Goal: Task Accomplishment & Management: Manage account settings

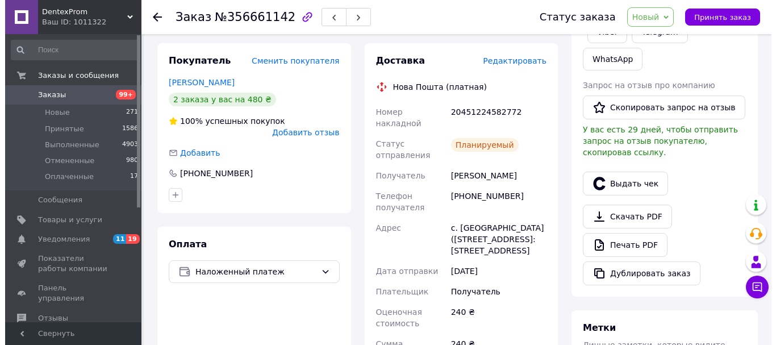
scroll to position [227, 0]
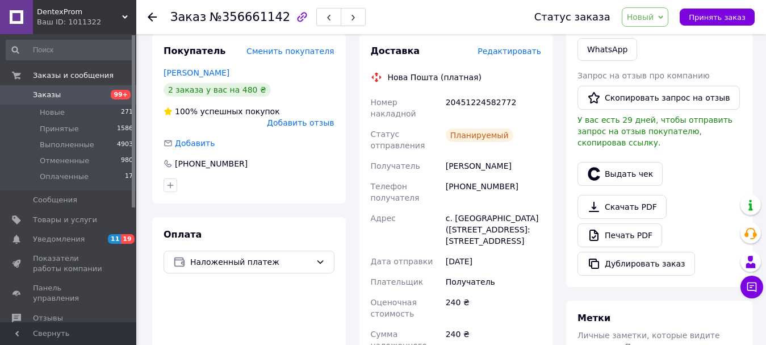
click at [524, 47] on span "Редактировать" at bounding box center [510, 51] width 64 height 9
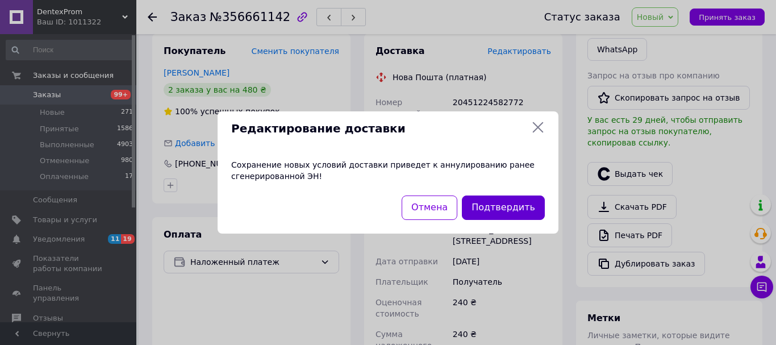
click at [487, 204] on button "Подтвердить" at bounding box center [503, 207] width 83 height 24
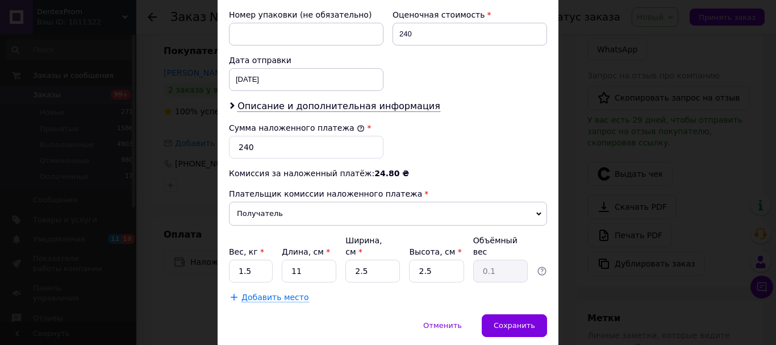
scroll to position [511, 0]
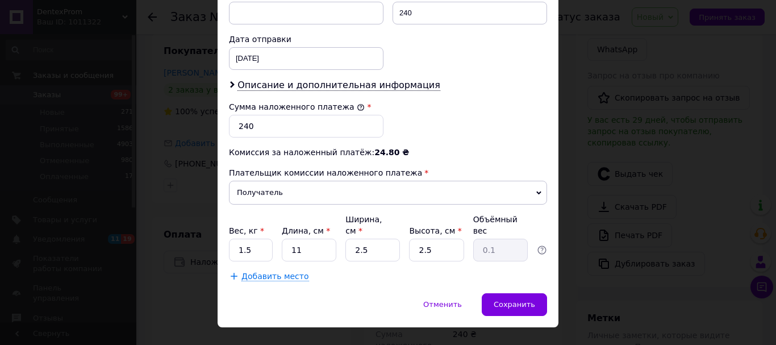
click at [272, 237] on div "Вес, кг * 1.5 Длина, см * 11 Ширина, см * 2.5 Высота, см * 2.5 Объёмный вес 0.1" at bounding box center [388, 238] width 318 height 48
click at [246, 239] on input "1.5" at bounding box center [251, 250] width 44 height 23
type input "0.2"
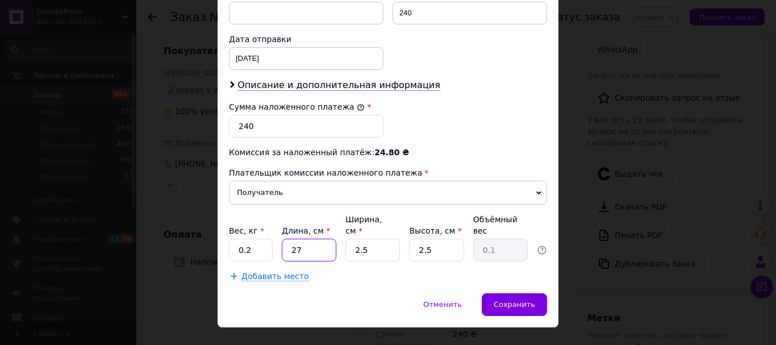
type input "27"
type input "17"
type input "0.29"
type input "17"
type input "1"
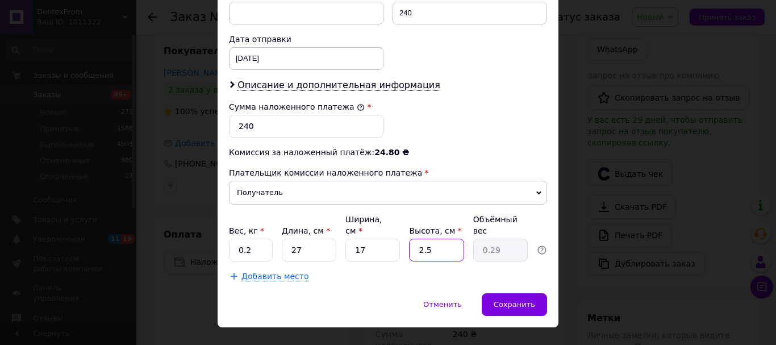
type input "0.11"
type input "12"
type input "1.38"
type input "12"
click at [284, 55] on div "11.08.2025 < 2025 > < Август > Пн Вт Ср Чт Пт Сб Вс 28 29 30 31 1 2 3 4 5 6 7 8…" at bounding box center [306, 58] width 155 height 23
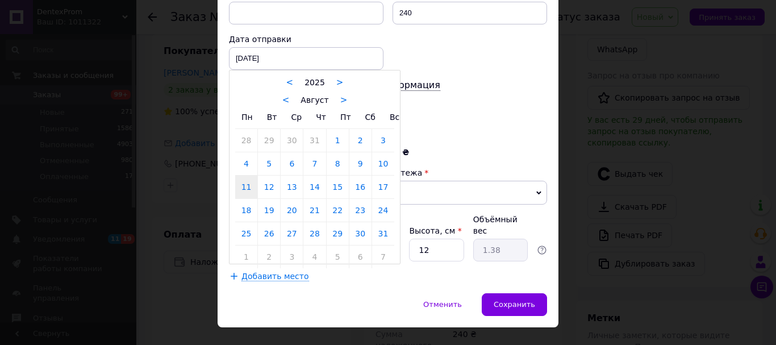
click at [294, 178] on link "13" at bounding box center [292, 187] width 22 height 23
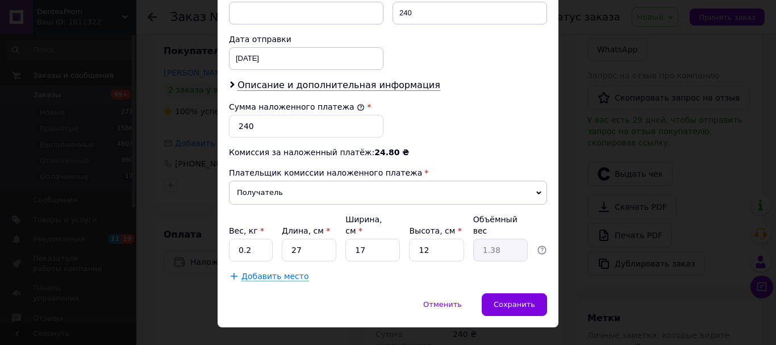
click at [303, 70] on div "Дата отправки 13.08.2025 < 2025 > < Август > Пн Вт Ср Чт Пт Сб Вс 28 29 30 31 1…" at bounding box center [306, 51] width 164 height 45
click at [301, 64] on div "13.08.2025 < 2025 > < Август > Пн Вт Ср Чт Пт Сб Вс 28 29 30 31 1 2 3 4 5 6 7 8…" at bounding box center [306, 58] width 155 height 23
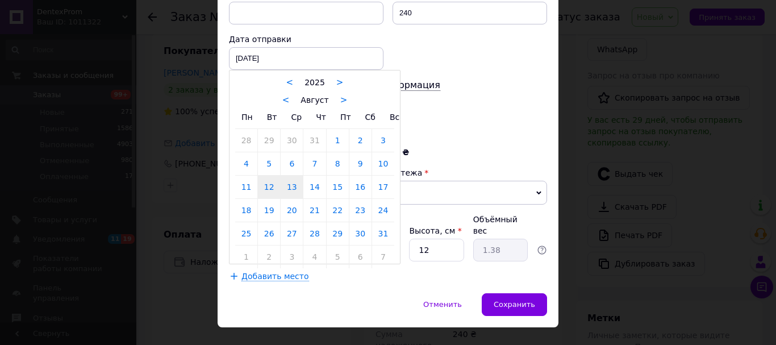
click at [266, 186] on link "12" at bounding box center [269, 187] width 22 height 23
type input "12.08.2025"
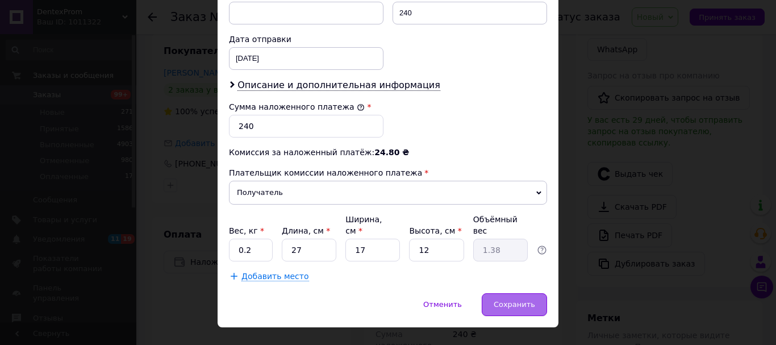
click at [528, 293] on div "Сохранить" at bounding box center [514, 304] width 65 height 23
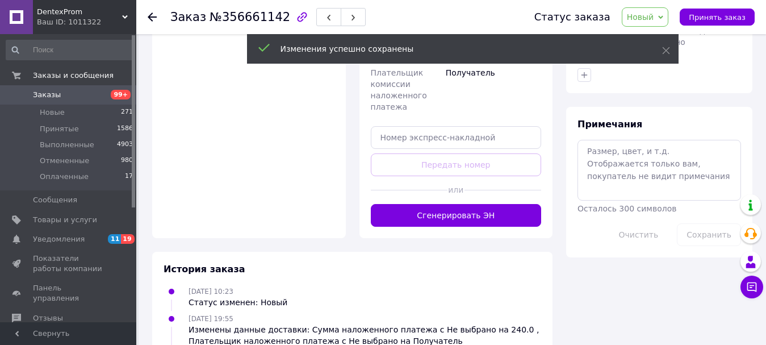
click at [466, 204] on button "Сгенерировать ЭН" at bounding box center [456, 215] width 171 height 23
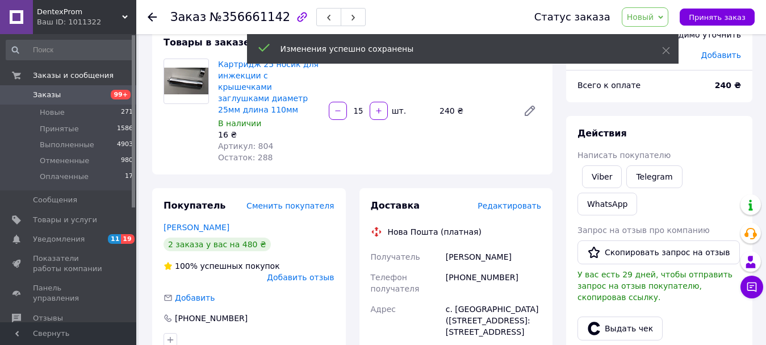
scroll to position [57, 0]
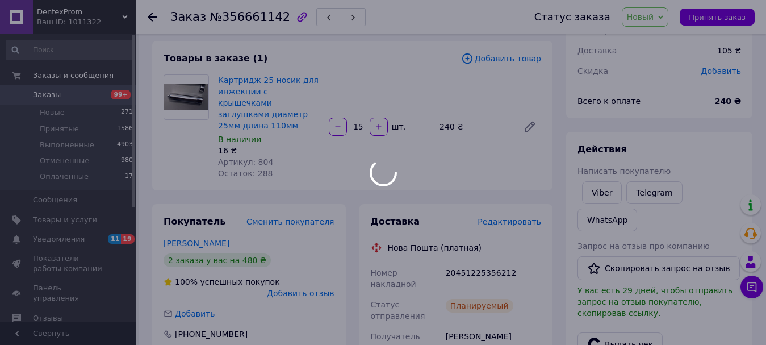
click at [394, 242] on div "Нова Пошта (платная)" at bounding box center [434, 247] width 99 height 11
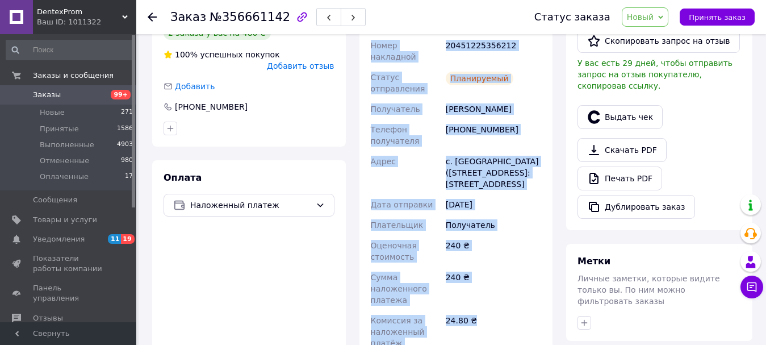
drag, startPoint x: 391, startPoint y: 235, endPoint x: 500, endPoint y: 287, distance: 121.2
click at [494, 302] on div "Доставка Редактировать Нова Пошта (платная) Номер накладной 20451225356212 Стат…" at bounding box center [456, 229] width 171 height 483
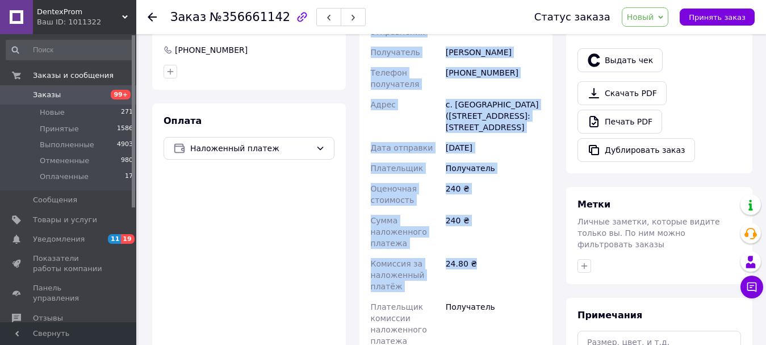
click at [494, 268] on div "24.80 ₴" at bounding box center [494, 274] width 100 height 43
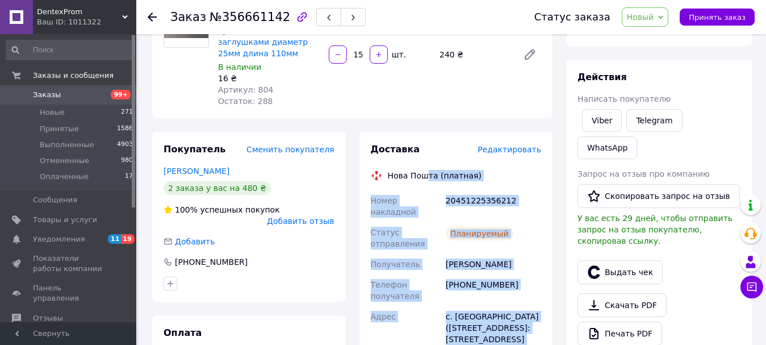
scroll to position [114, 0]
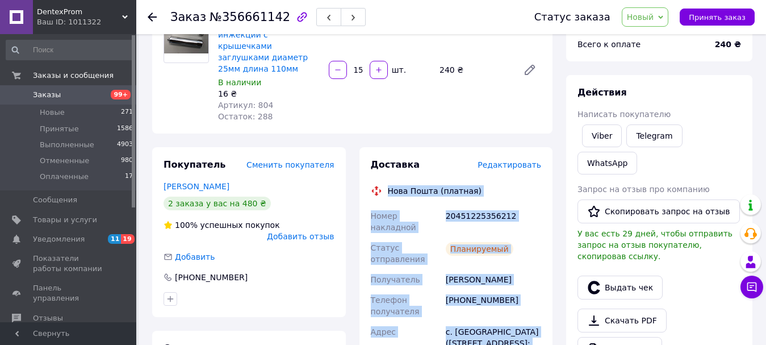
drag, startPoint x: 478, startPoint y: 186, endPoint x: 385, endPoint y: 172, distance: 94.3
copy div "Нова Пошта (платная) Номер накладной 20451225356212 Статус отправления Планируе…"
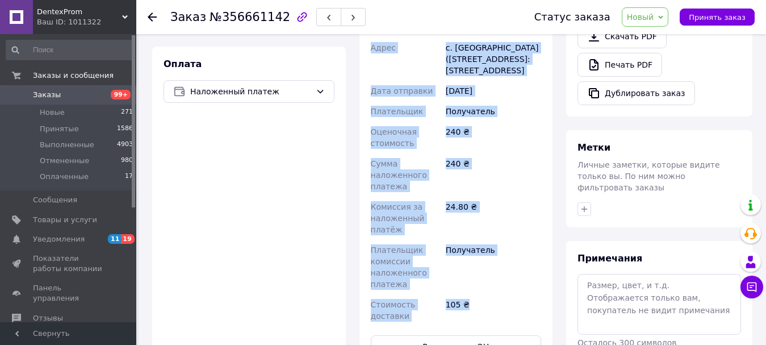
scroll to position [454, 0]
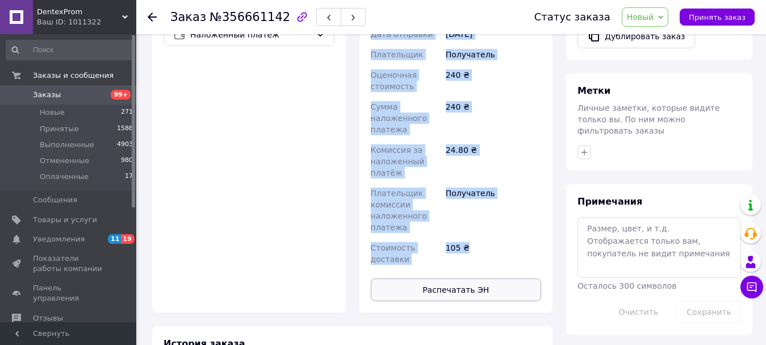
click at [443, 278] on button "Распечатать ЭН" at bounding box center [456, 289] width 171 height 23
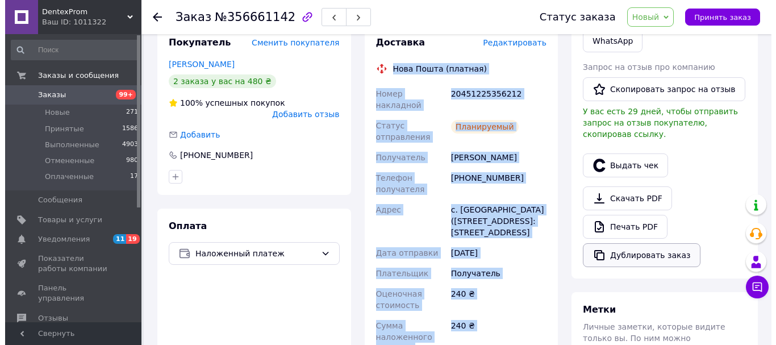
scroll to position [227, 0]
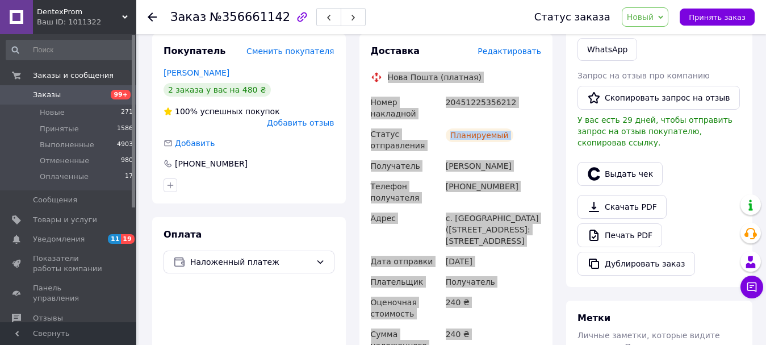
click at [468, 125] on div "Планируемый" at bounding box center [494, 140] width 100 height 32
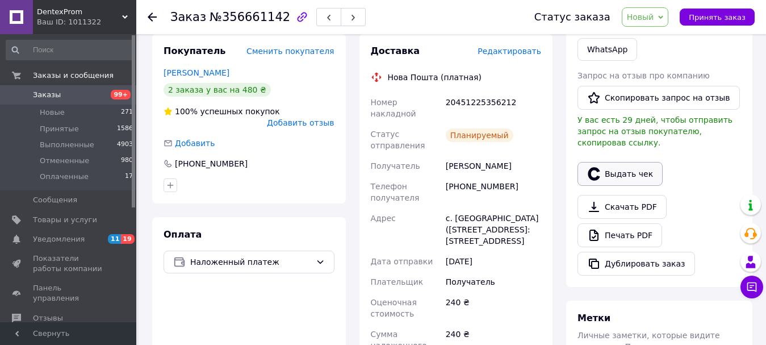
click at [635, 162] on button "Выдать чек" at bounding box center [620, 174] width 85 height 24
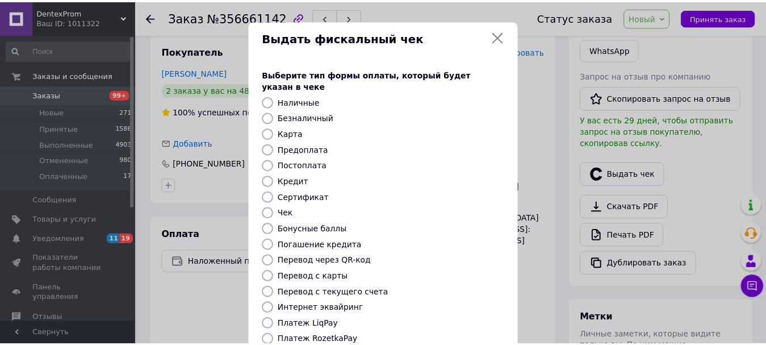
scroll to position [143, 0]
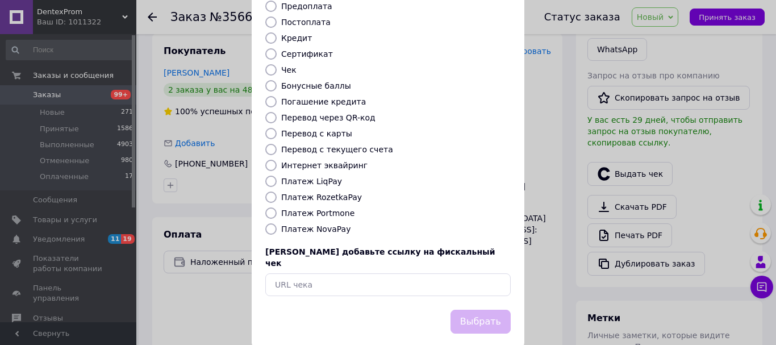
click at [311, 224] on label "Платеж NovaPay" at bounding box center [315, 228] width 69 height 9
click at [277, 223] on input "Платеж NovaPay" at bounding box center [270, 228] width 11 height 11
radio input "true"
click at [485, 310] on button "Выбрать" at bounding box center [480, 322] width 60 height 24
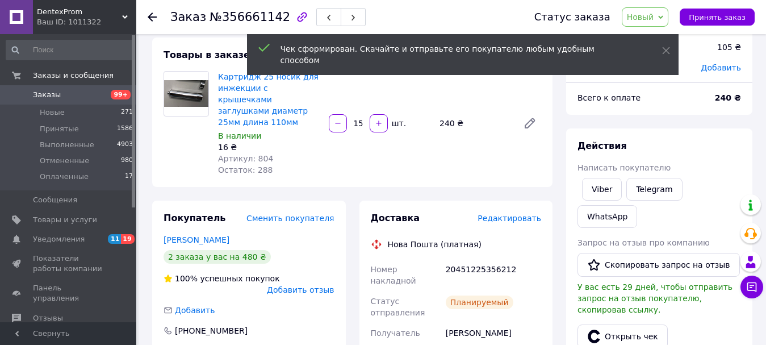
scroll to position [57, 0]
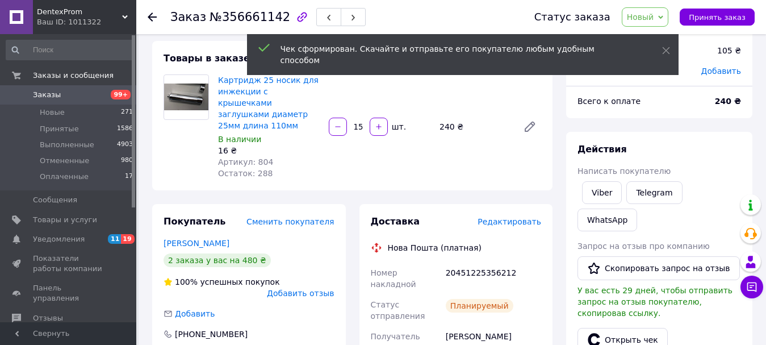
click at [579, 184] on div at bounding box center [577, 192] width 5 height 27
click at [607, 193] on link "Viber" at bounding box center [602, 192] width 40 height 23
click at [593, 184] on link "Viber" at bounding box center [602, 192] width 40 height 23
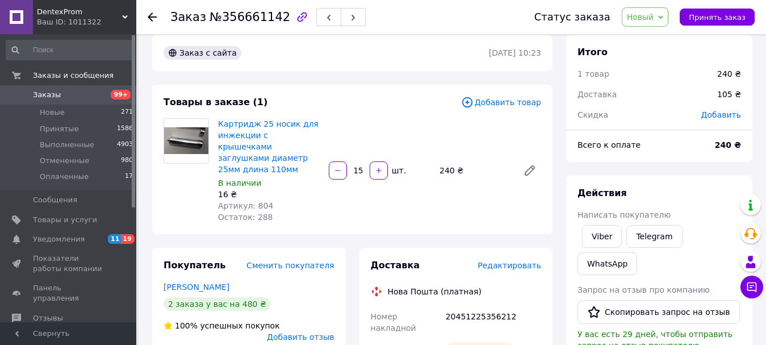
scroll to position [0, 0]
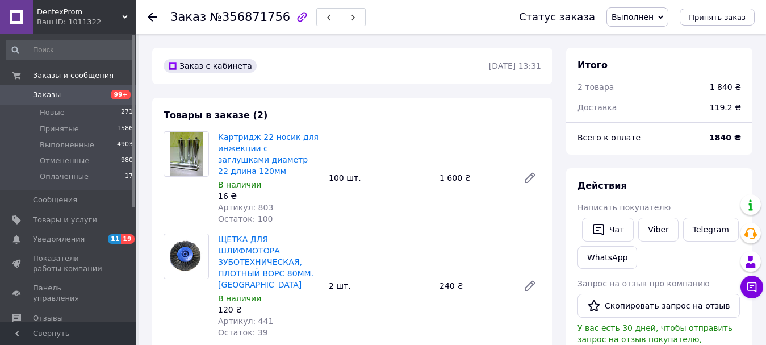
scroll to position [136, 0]
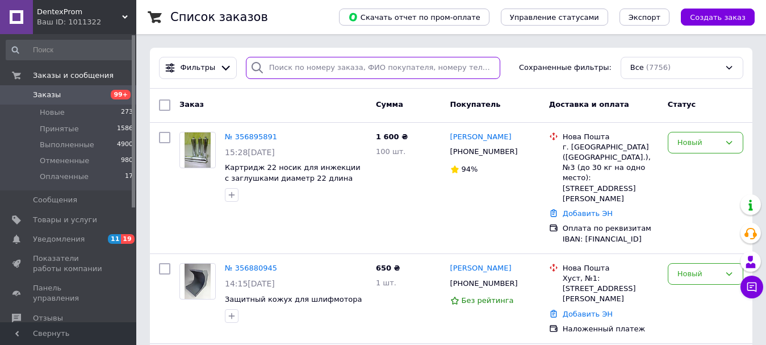
click at [281, 66] on input "search" at bounding box center [373, 68] width 255 height 22
paste input "[PHONE_NUMBER]"
type input "[PHONE_NUMBER]"
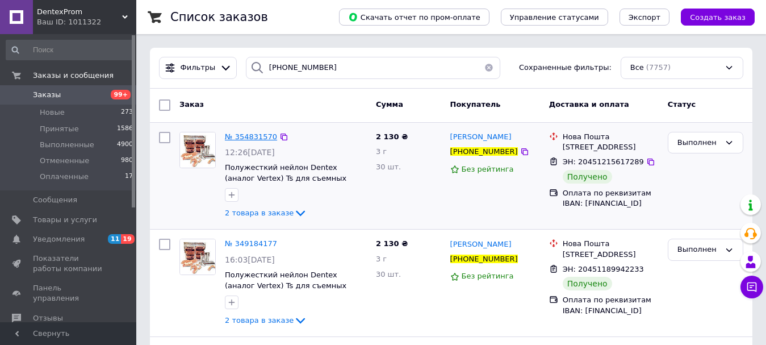
click at [258, 140] on span "№ 354831570" at bounding box center [251, 136] width 52 height 9
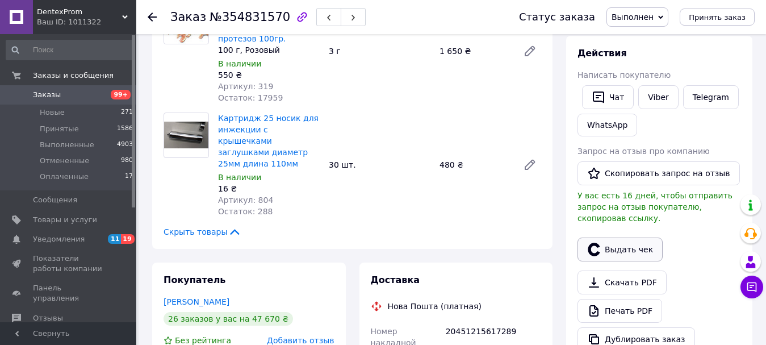
scroll to position [170, 0]
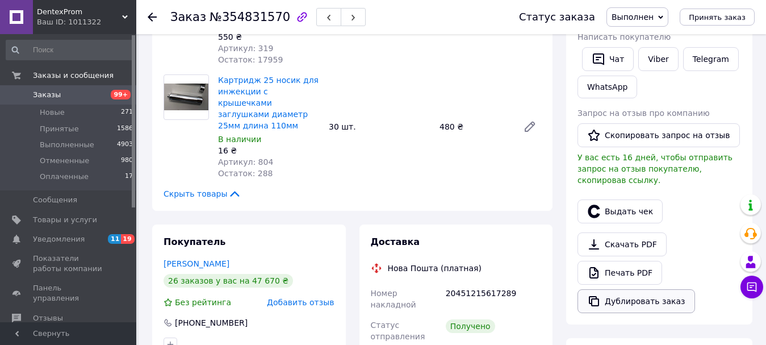
click at [633, 289] on button "Дублировать заказ" at bounding box center [637, 301] width 118 height 24
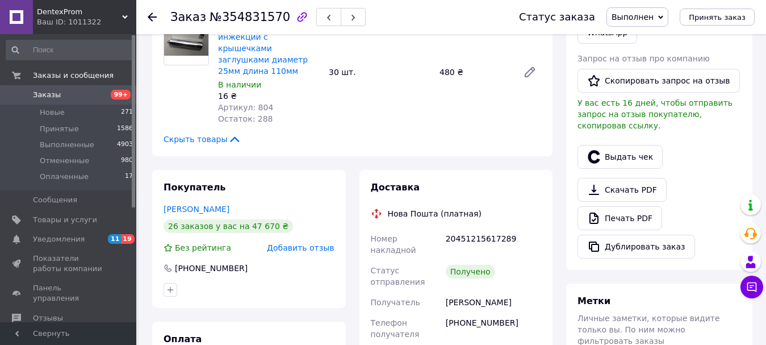
scroll to position [341, 0]
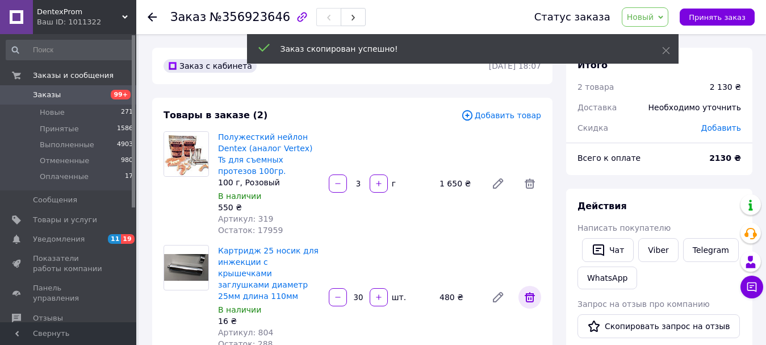
click at [530, 294] on icon at bounding box center [530, 297] width 14 height 14
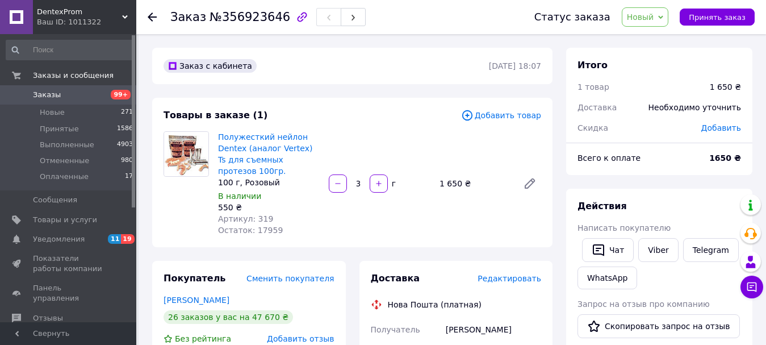
click at [95, 89] on link "Заказы 99+" at bounding box center [70, 94] width 140 height 19
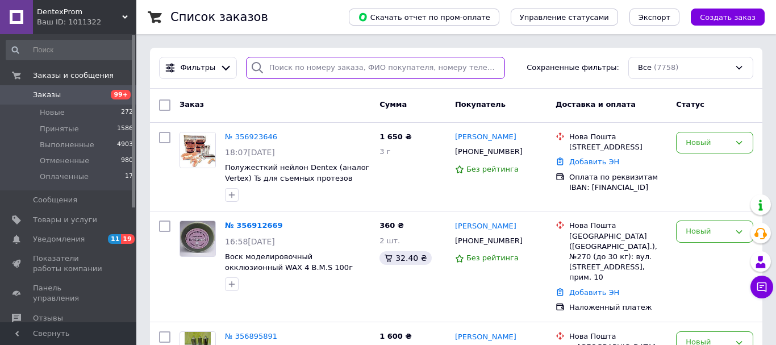
click at [318, 67] on input "search" at bounding box center [375, 68] width 259 height 22
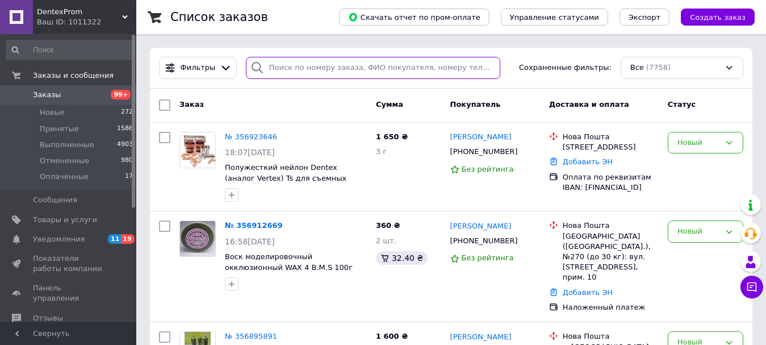
paste input "[PHONE_NUMBER]"
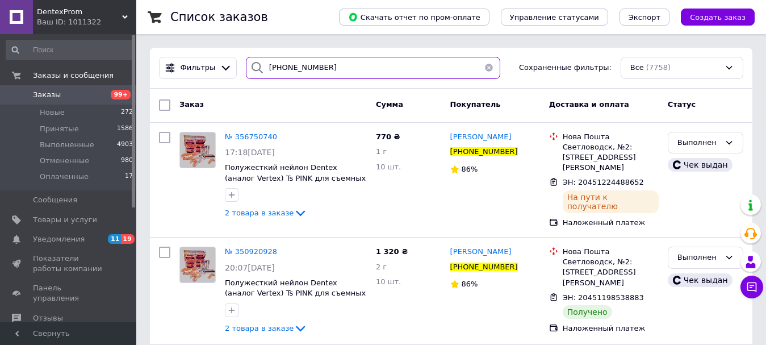
type input "[PHONE_NUMBER]"
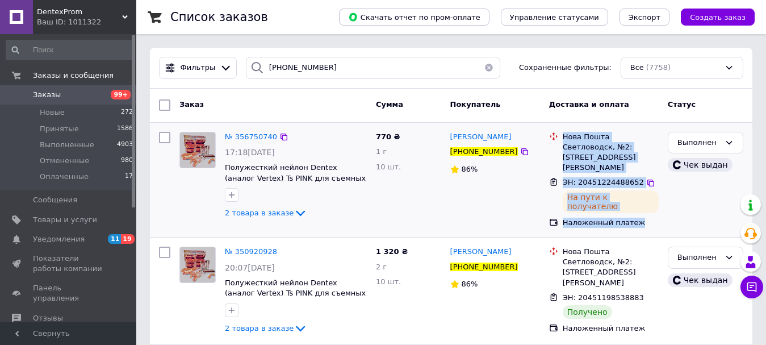
drag, startPoint x: 643, startPoint y: 215, endPoint x: 561, endPoint y: 135, distance: 114.1
click at [561, 135] on div "Нова Пошта Светловодск, №2: ул. Героев Чернобыля, 9Г ЭН: 20451224488652 На пути…" at bounding box center [604, 180] width 119 height 106
copy ul "Нова Пошта Светловодск, №2: ул. Героев Чернобыля, 9Г ЭН: 20451224488652 На пути…"
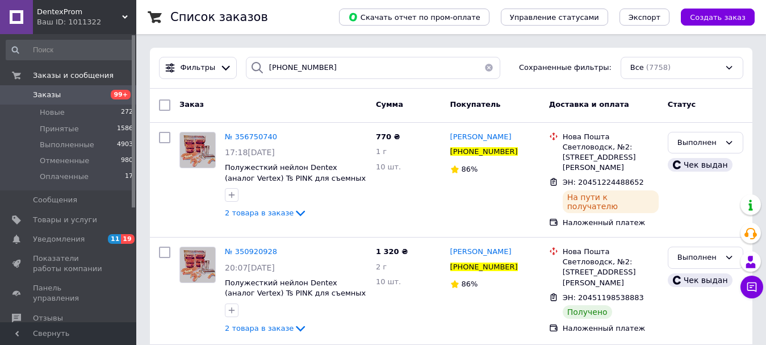
click at [105, 90] on span "99+" at bounding box center [120, 95] width 31 height 10
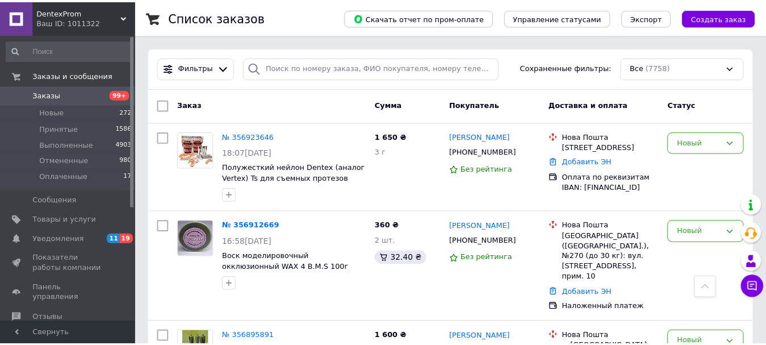
scroll to position [636, 0]
